Goal: Information Seeking & Learning: Learn about a topic

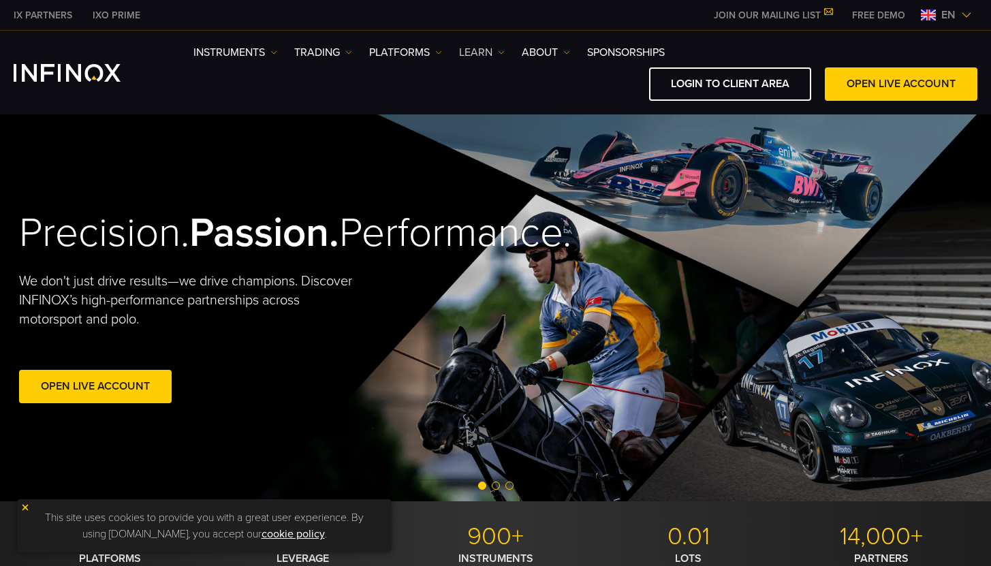
click at [498, 52] on img at bounding box center [501, 52] width 7 height 7
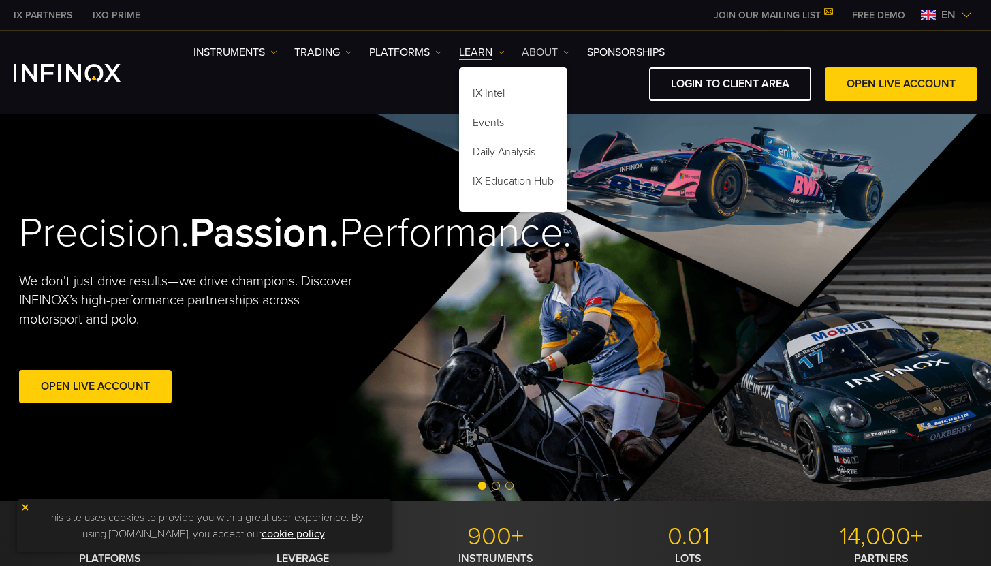
click at [552, 52] on link "ABOUT" at bounding box center [546, 52] width 48 height 16
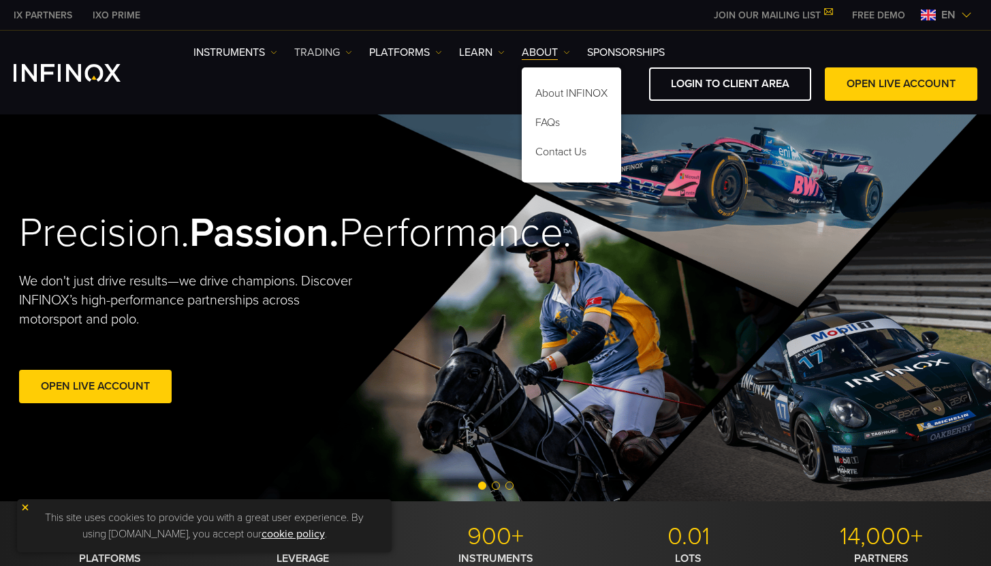
click at [338, 57] on link "TRADING" at bounding box center [323, 52] width 58 height 16
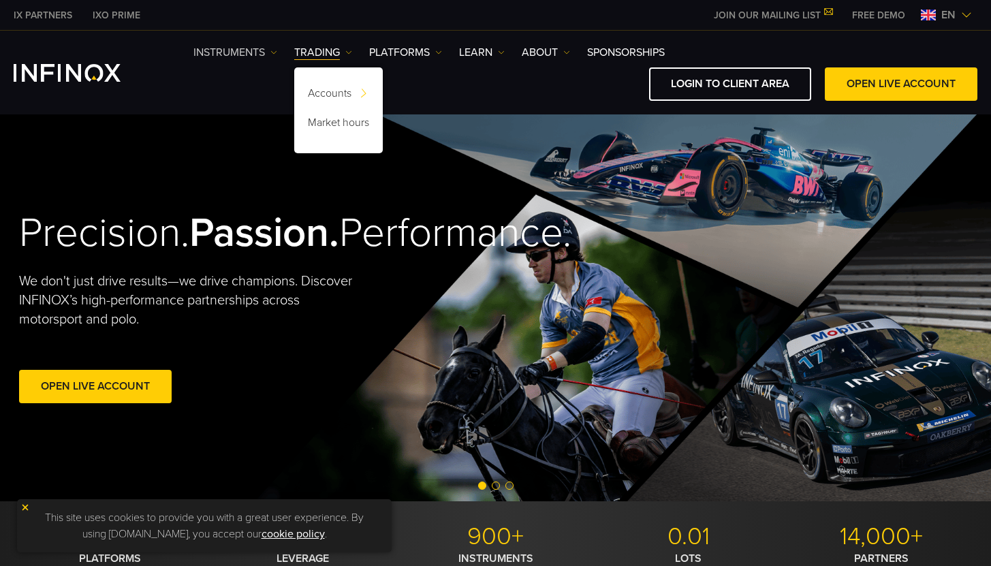
click at [225, 50] on link "Instruments" at bounding box center [235, 52] width 84 height 16
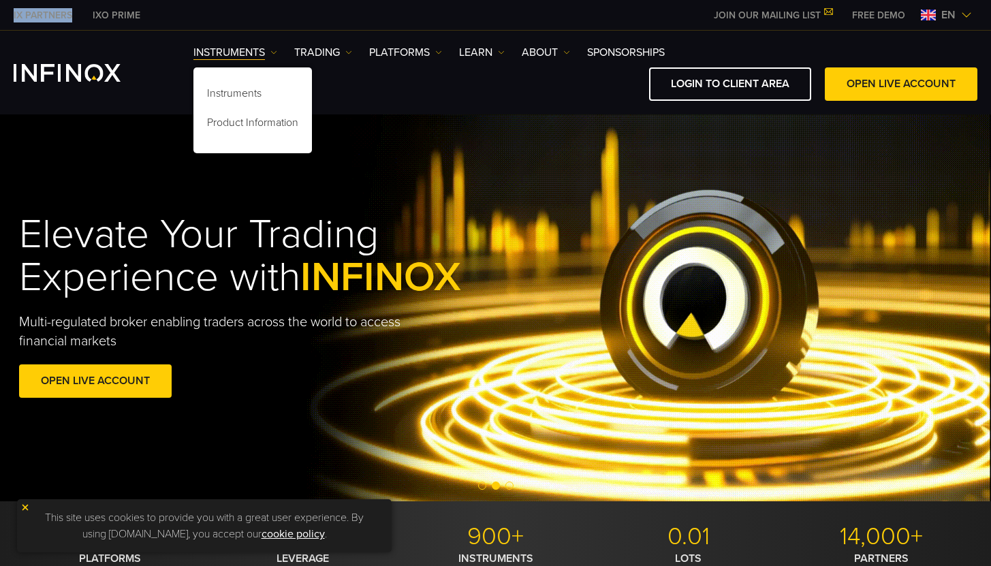
click at [456, 183] on div "Elevate Your Trading Experience with INFINOX Multi-regulated broker enabling tr…" at bounding box center [495, 307] width 991 height 387
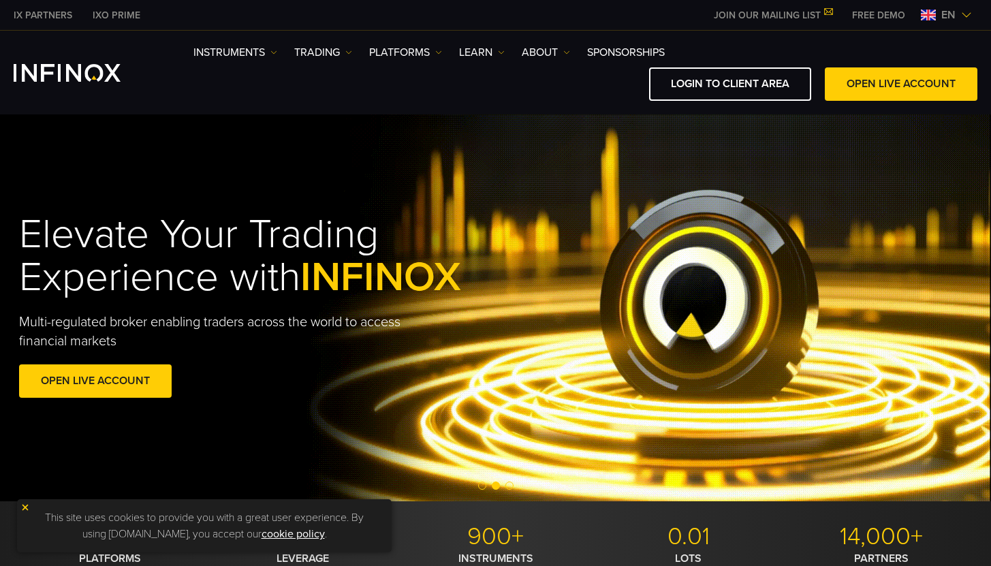
click at [682, 29] on div "IX PARTNERS IXO PRIME JOIN OUR MAILING LIST Never Miss a Trading Opportunity wi…" at bounding box center [496, 15] width 964 height 30
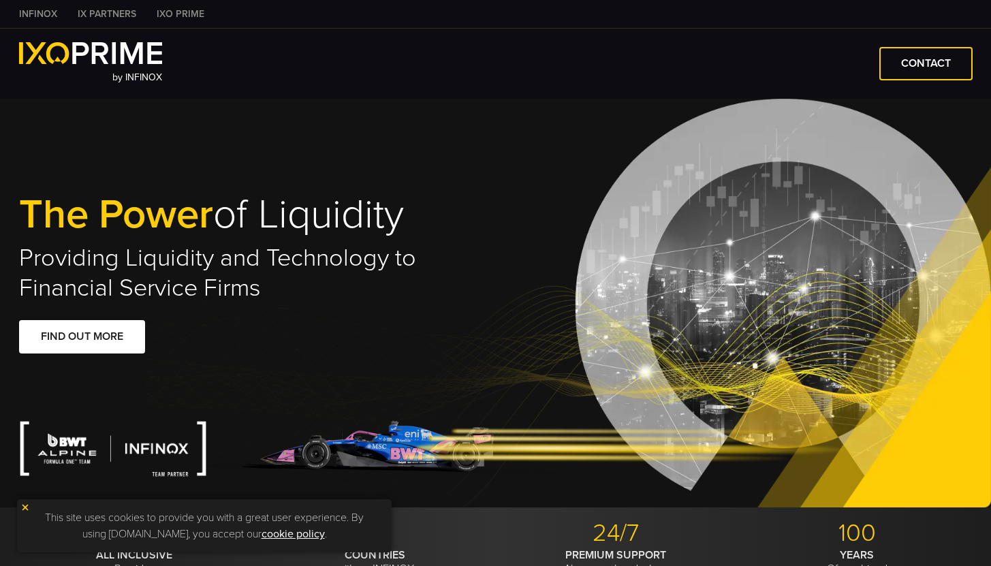
type input "****"
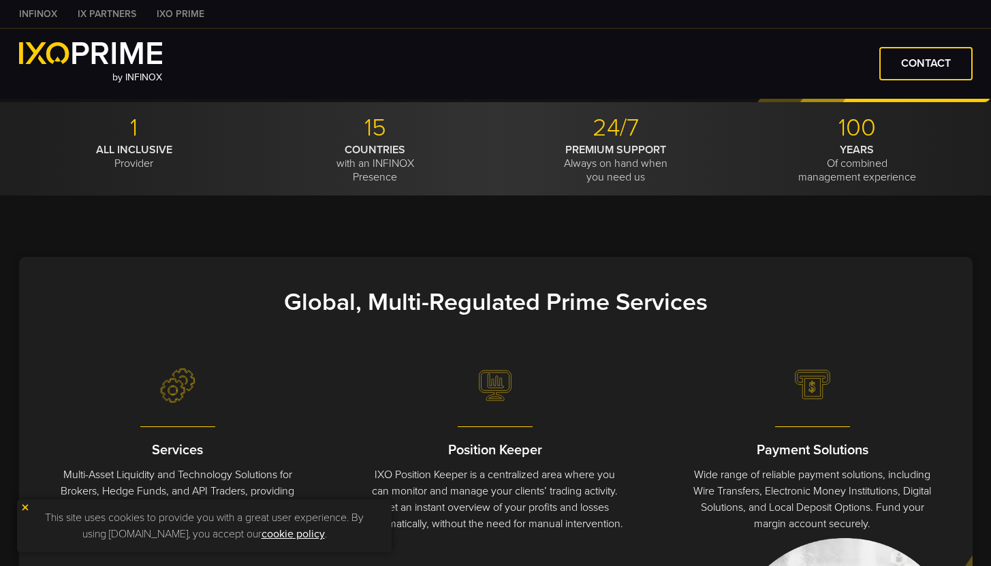
scroll to position [403, 0]
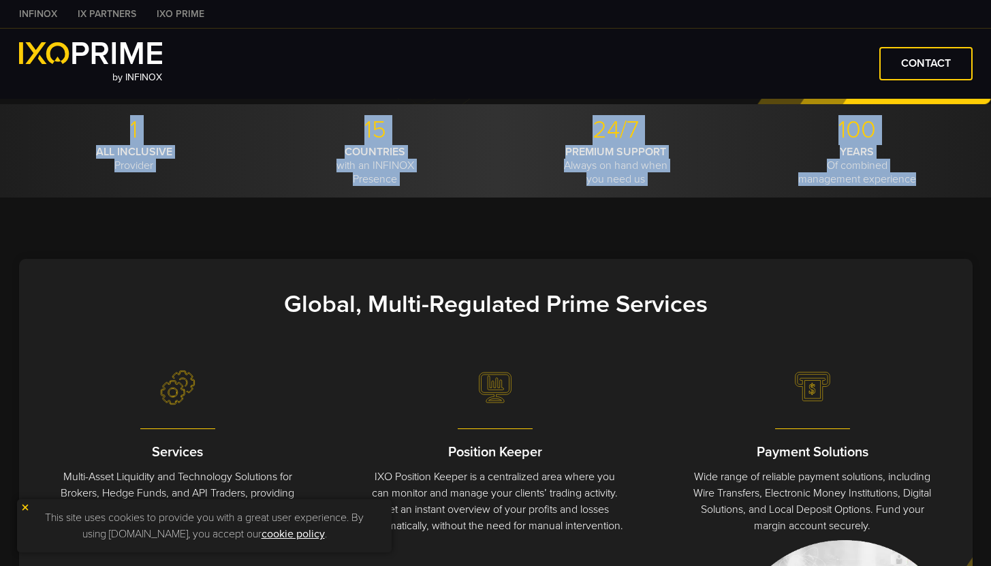
drag, startPoint x: 932, startPoint y: 176, endPoint x: 117, endPoint y: 136, distance: 815.4
click at [117, 136] on ul "1 ALL INCLUSIVE Provider 15 COUNTRIES with an INFINOX Presence 24/7 PREMIUM SUP…" at bounding box center [495, 150] width 953 height 71
click at [117, 136] on p "1" at bounding box center [134, 130] width 231 height 30
drag, startPoint x: 117, startPoint y: 136, endPoint x: 938, endPoint y: 185, distance: 822.7
click at [938, 185] on ul "1 ALL INCLUSIVE Provider 15 COUNTRIES with an INFINOX Presence 24/7 PREMIUM SUP…" at bounding box center [495, 150] width 953 height 71
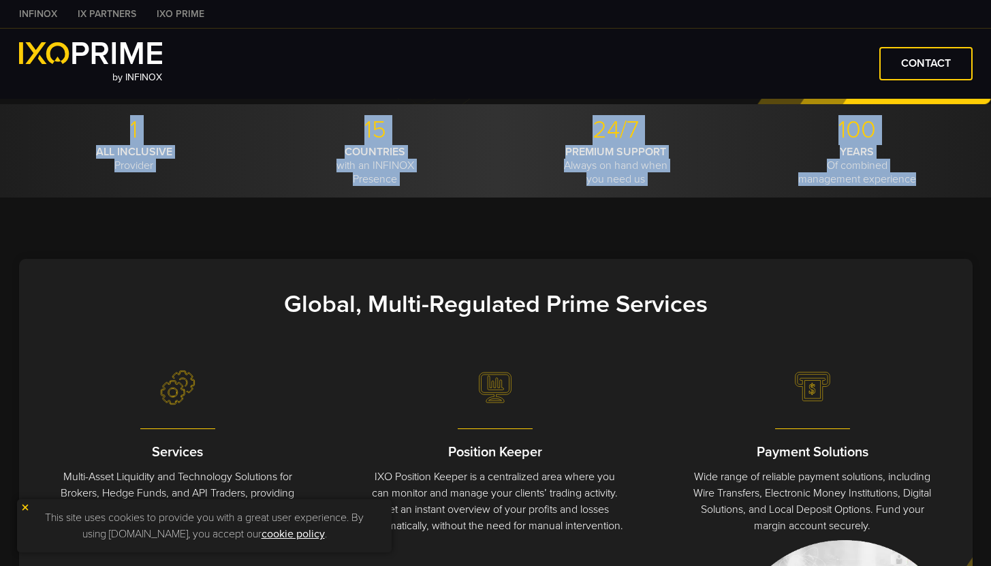
scroll to position [0, 0]
click at [938, 185] on p "YEARS Of combined management experience" at bounding box center [857, 165] width 231 height 41
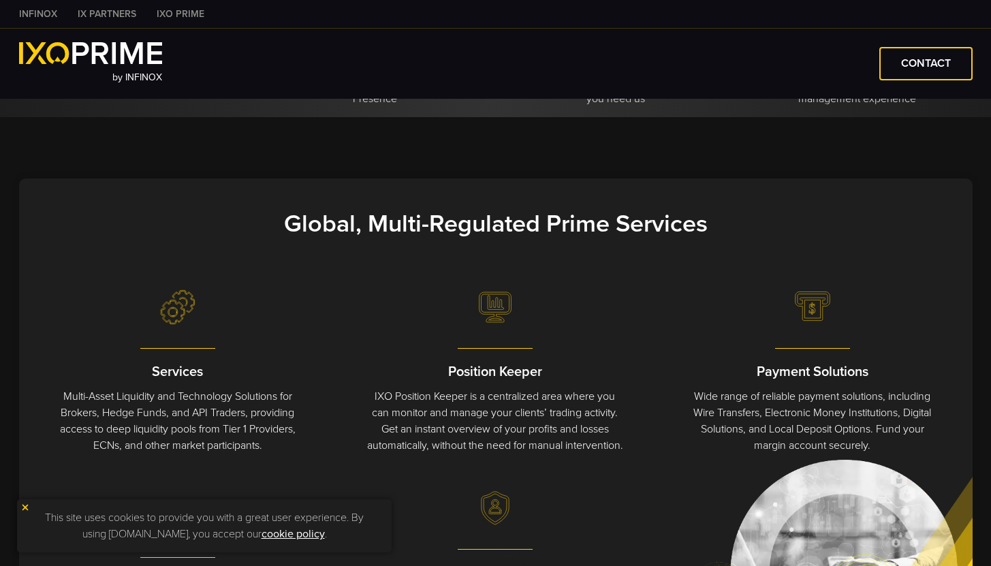
scroll to position [572, 0]
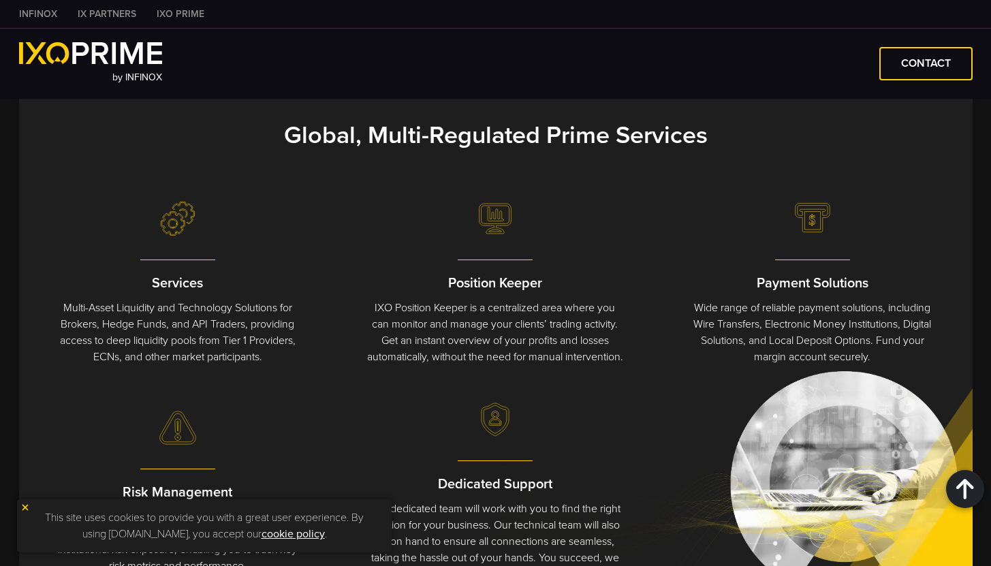
click at [314, 136] on strong "Global, Multi-Regulated Prime Services" at bounding box center [496, 135] width 424 height 29
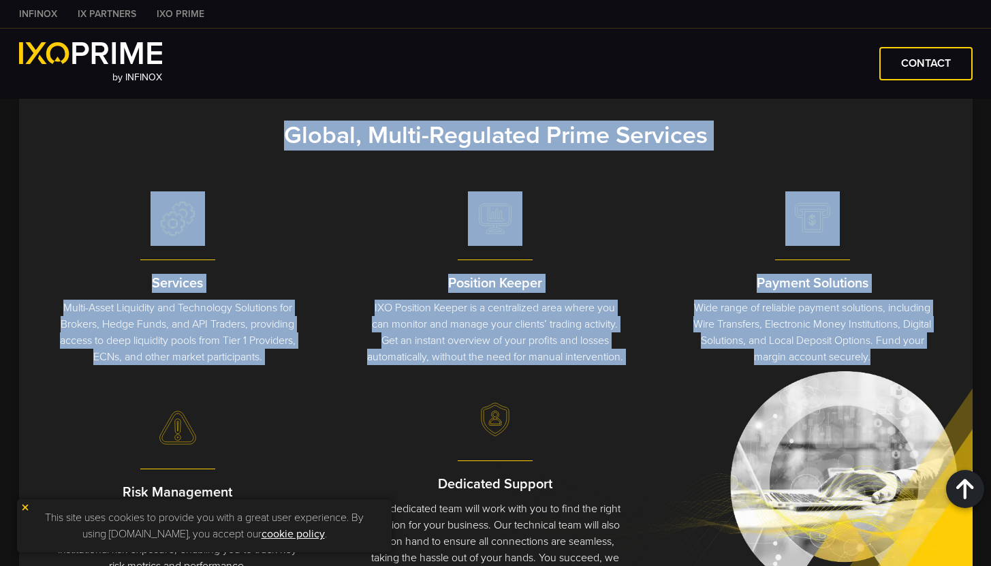
drag, startPoint x: 314, startPoint y: 136, endPoint x: 703, endPoint y: 402, distance: 472.2
click at [705, 402] on div "Global, Multi-Regulated Prime Services Services Multi-Asset Liquidity and Techn…" at bounding box center [495, 350] width 953 height 520
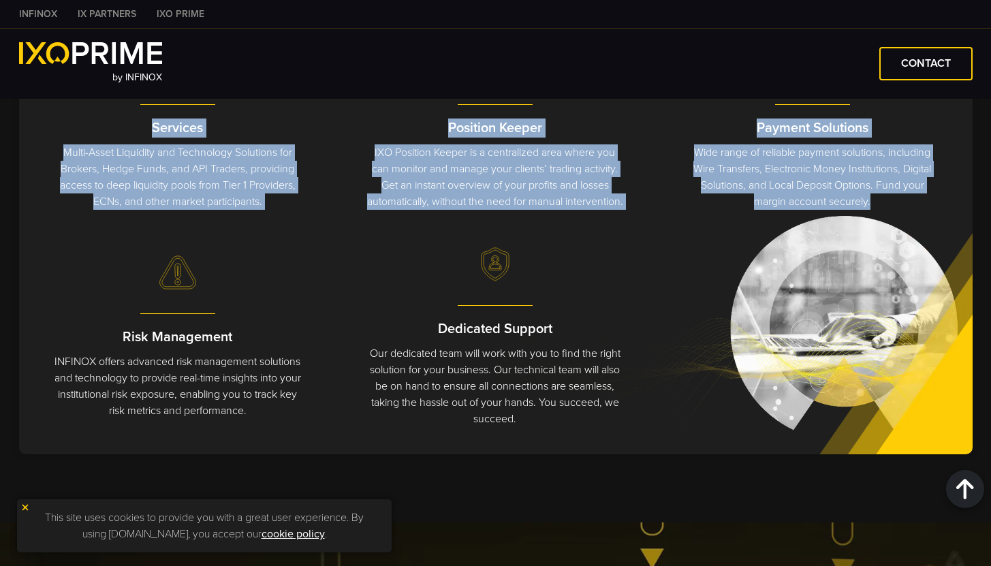
scroll to position [790, 0]
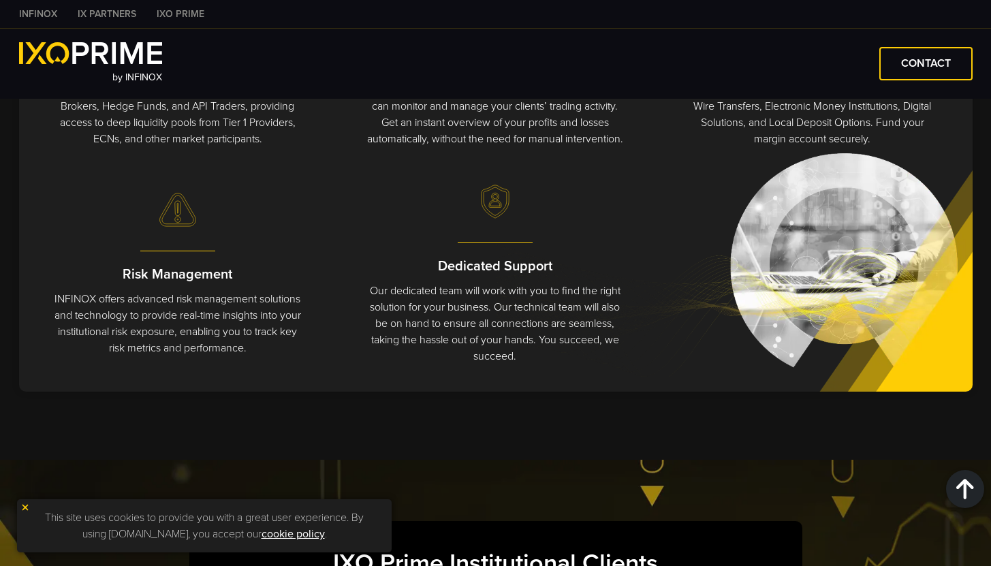
click at [642, 392] on div "Services Multi-Asset Liquidity and Technology Solutions for Brokers, Hedge Fund…" at bounding box center [495, 182] width 953 height 418
drag, startPoint x: 641, startPoint y: 403, endPoint x: 664, endPoint y: 50, distance: 354.1
click at [664, 50] on div "INFINOX IX PARTNERS IXO PRIME by INFINOX CONTACT The Power of Liquidity 1" at bounding box center [495, 488] width 991 height 2358
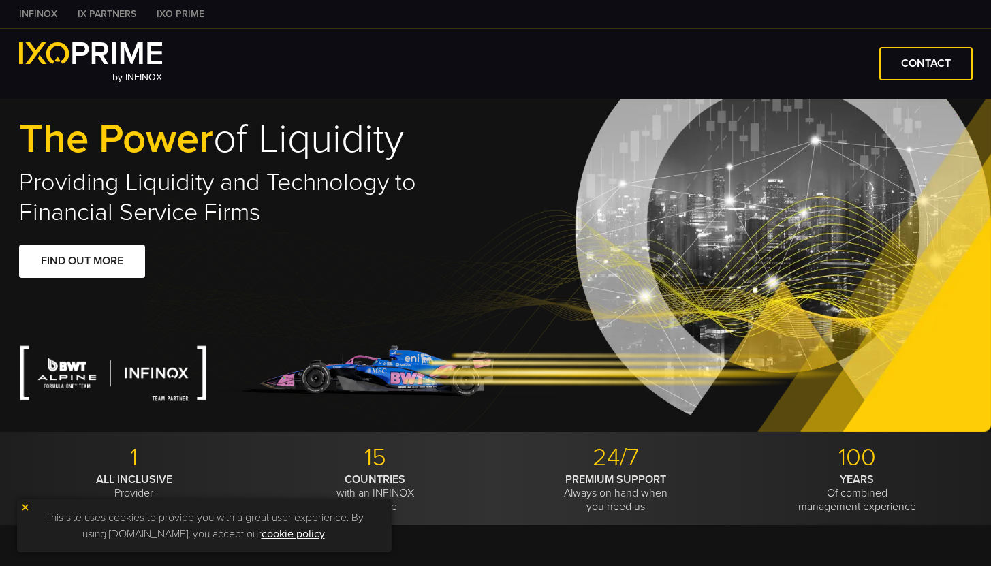
scroll to position [0, 0]
